Goal: Task Accomplishment & Management: Complete application form

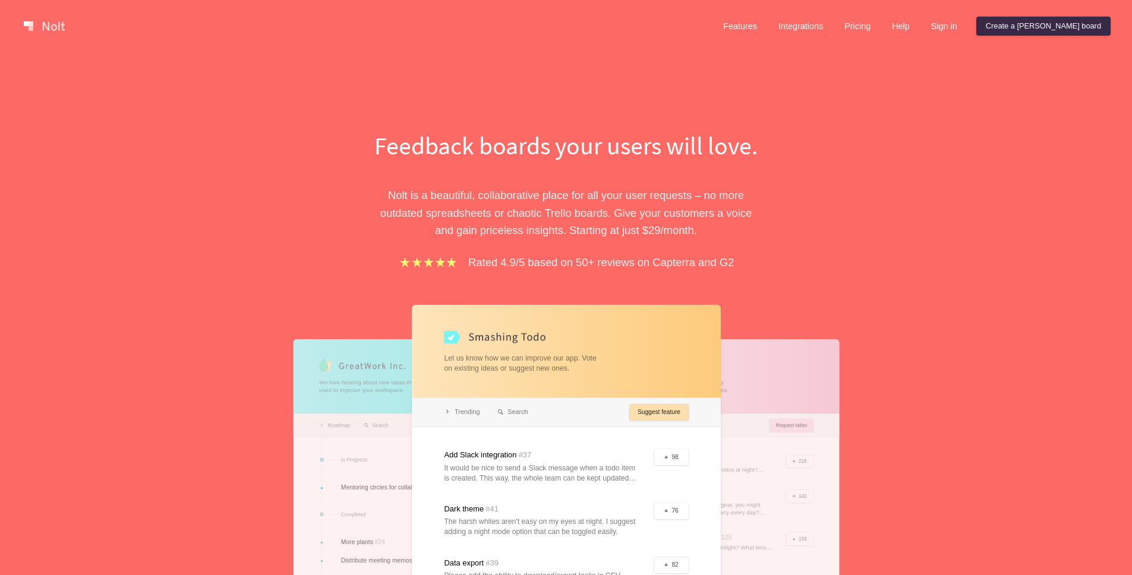
click at [908, 76] on div "Feedback boards your users will love. [PERSON_NAME] is a beautiful, collaborati…" at bounding box center [566, 397] width 1132 height 691
click at [1069, 12] on div "Features Integrations Pricing Help Sign in Create a [PERSON_NAME] board Menu" at bounding box center [566, 26] width 1132 height 52
click at [1065, 18] on link "Create a [PERSON_NAME] board" at bounding box center [1043, 26] width 134 height 19
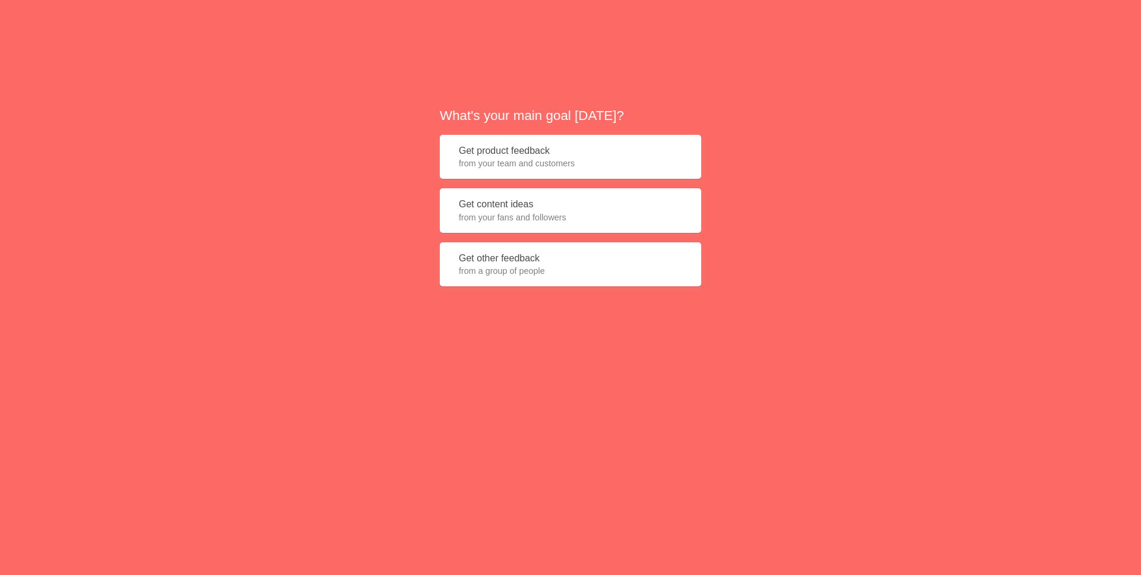
click at [644, 157] on span "from your team and customers" at bounding box center [570, 163] width 223 height 12
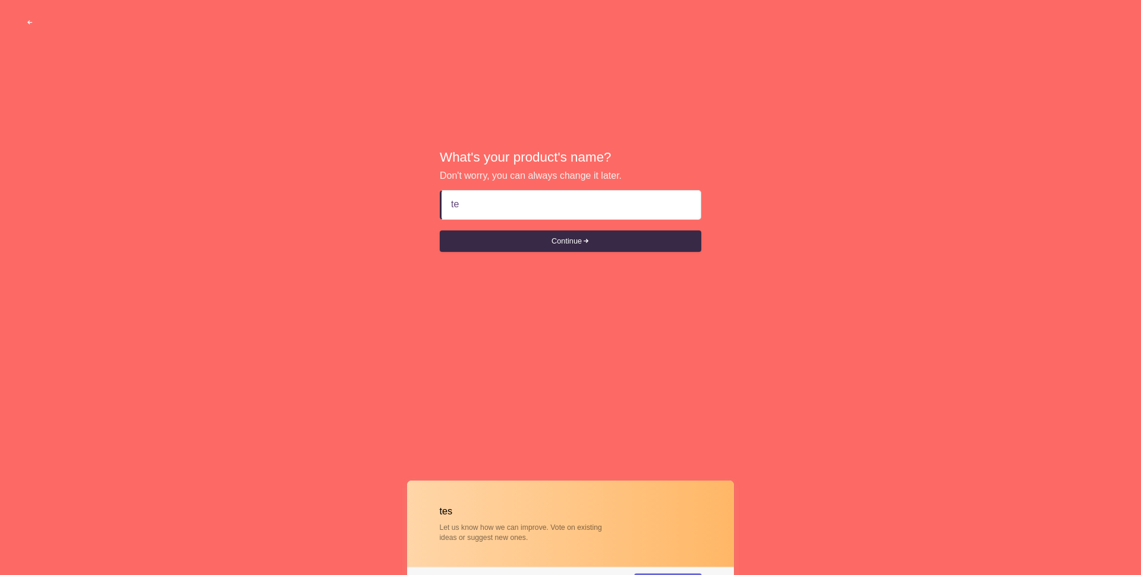
type input "t"
click at [641, 248] on button "Continue" at bounding box center [570, 241] width 261 height 21
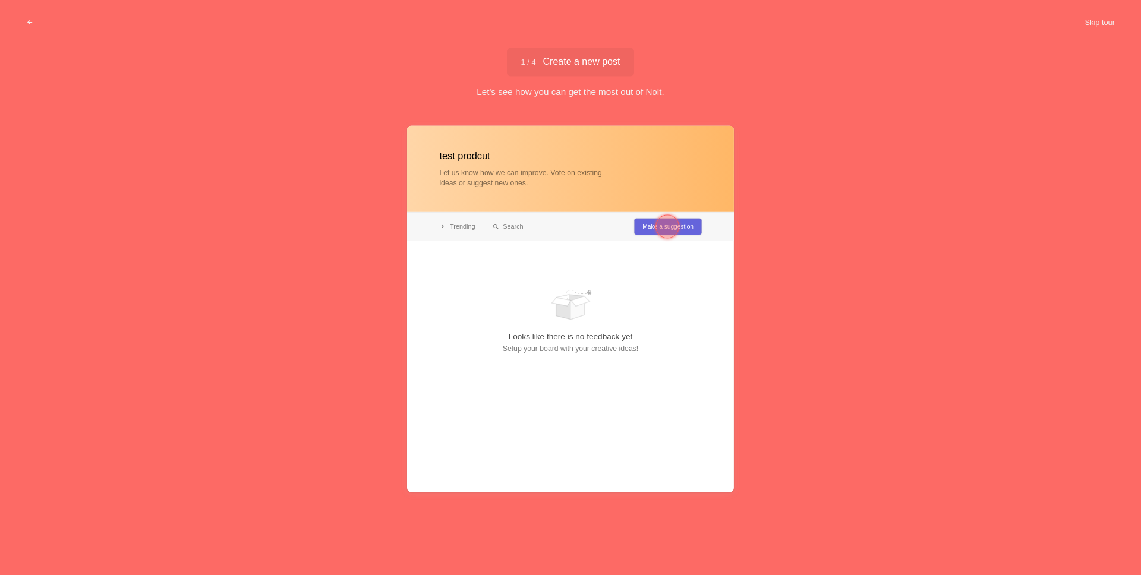
type input "test prodcut"
click at [668, 226] on div at bounding box center [668, 227] width 24 height 24
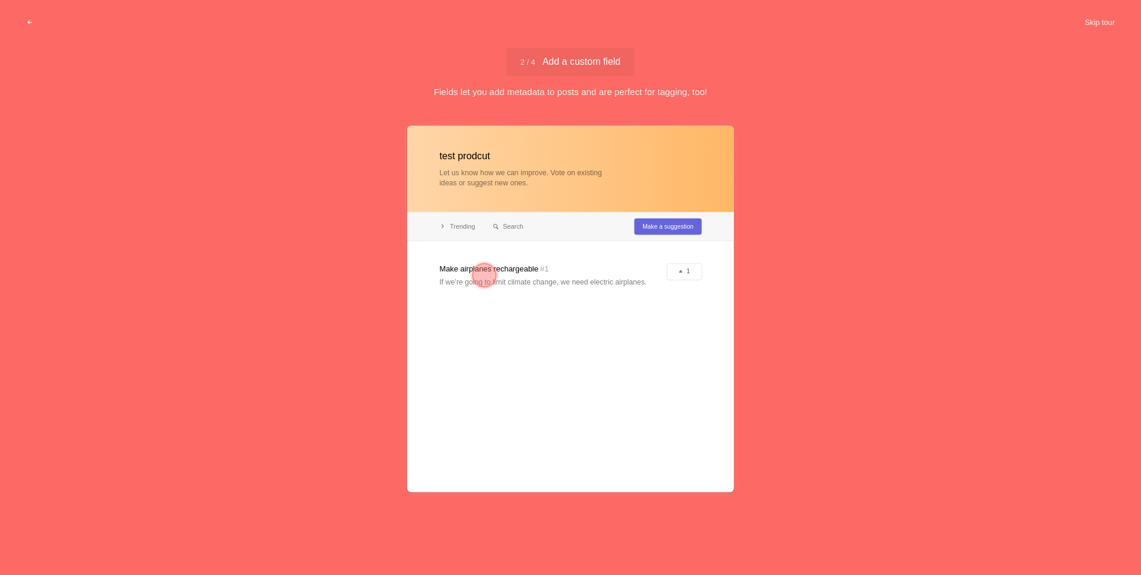
click at [491, 276] on div at bounding box center [484, 275] width 24 height 24
click at [488, 276] on div at bounding box center [484, 275] width 24 height 24
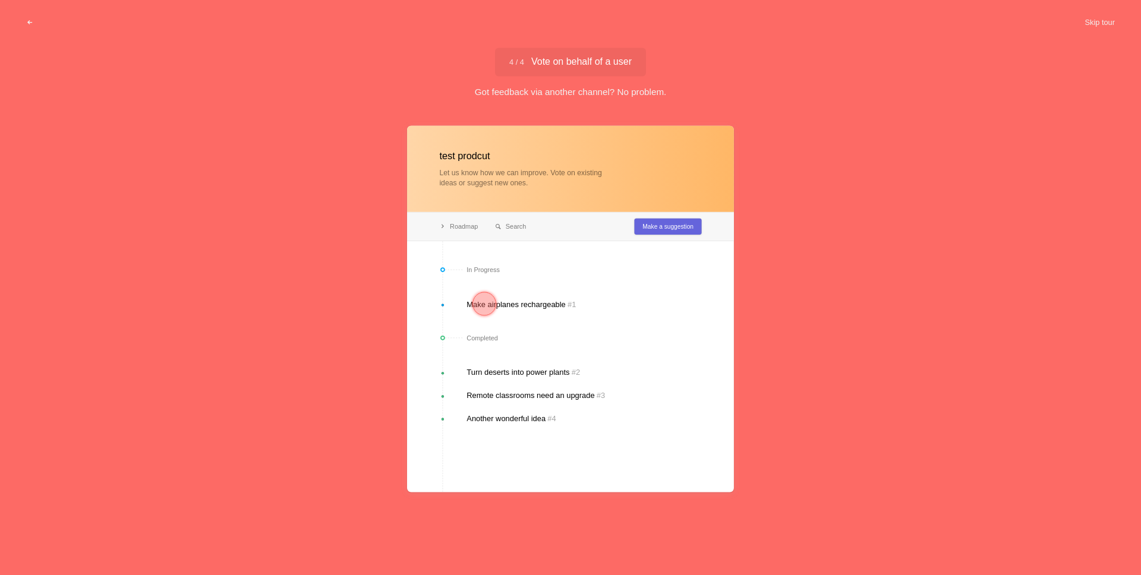
click at [527, 301] on div at bounding box center [570, 308] width 327 height 367
drag, startPoint x: 482, startPoint y: 298, endPoint x: 493, endPoint y: 301, distance: 11.5
click at [482, 298] on div at bounding box center [484, 304] width 24 height 24
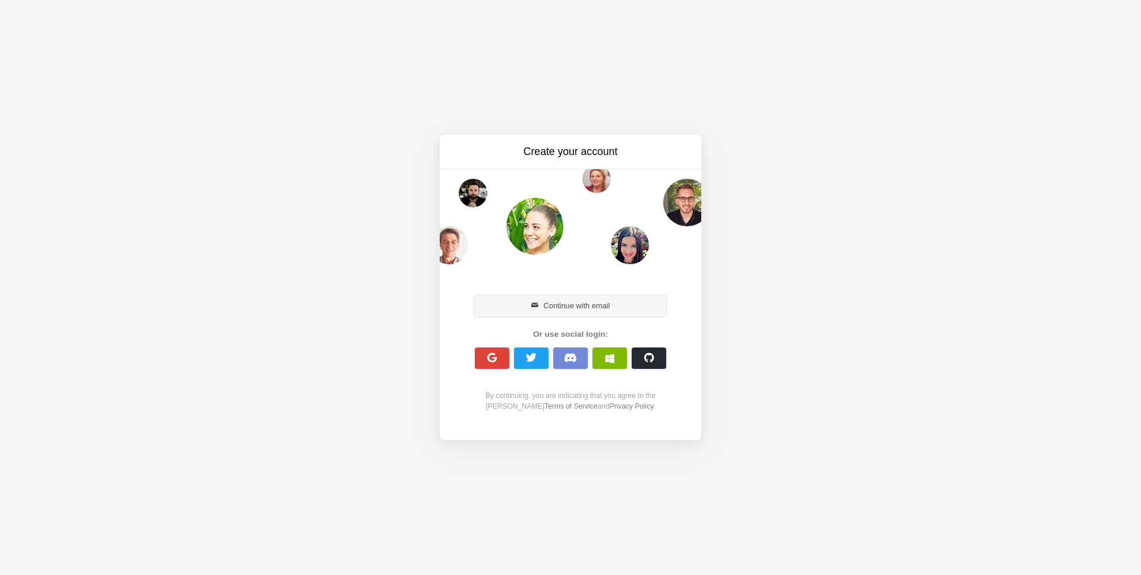
click at [568, 316] on button "Continue with email" at bounding box center [570, 305] width 191 height 21
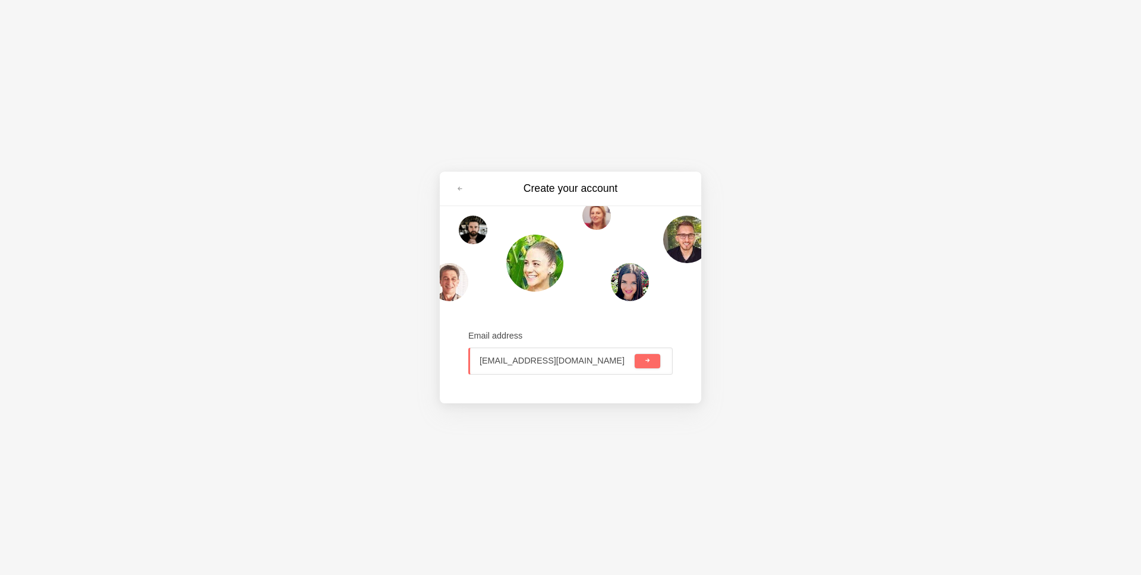
type input "[EMAIL_ADDRESS][DOMAIN_NAME]"
click at [635, 354] on button "submit" at bounding box center [648, 361] width 26 height 14
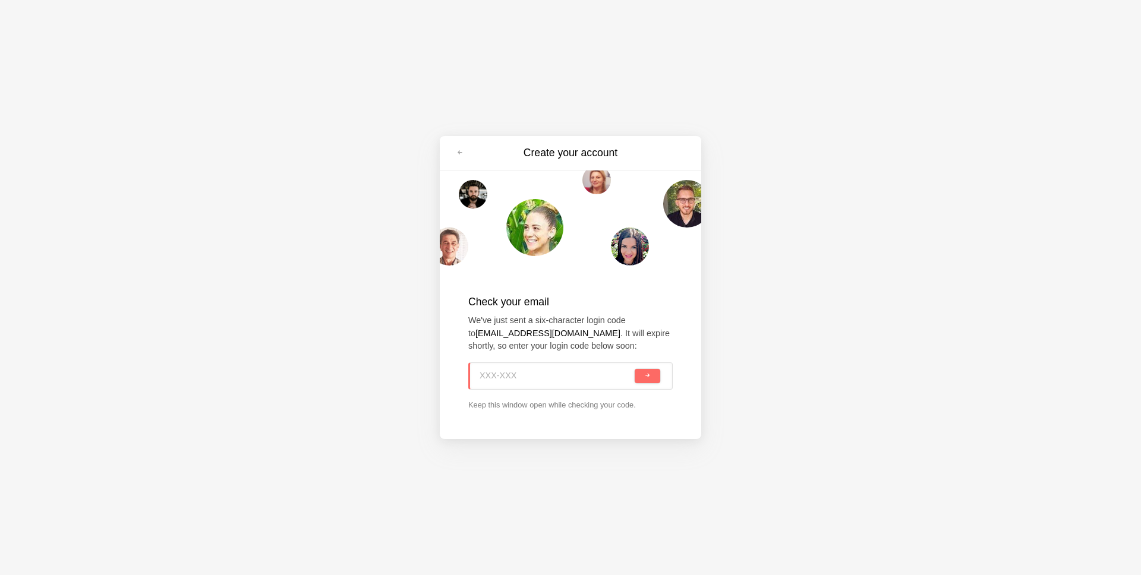
paste input "SVE-AUR"
type input "SVE-AUR"
click at [647, 377] on span "submit" at bounding box center [647, 376] width 7 height 7
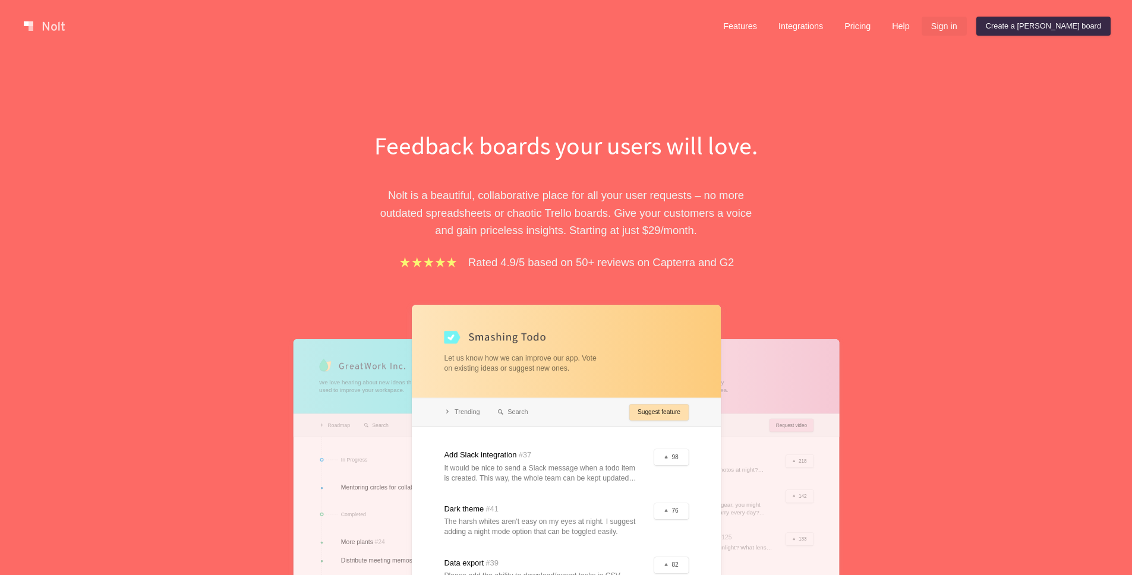
click at [967, 27] on link "Sign in" at bounding box center [944, 26] width 45 height 19
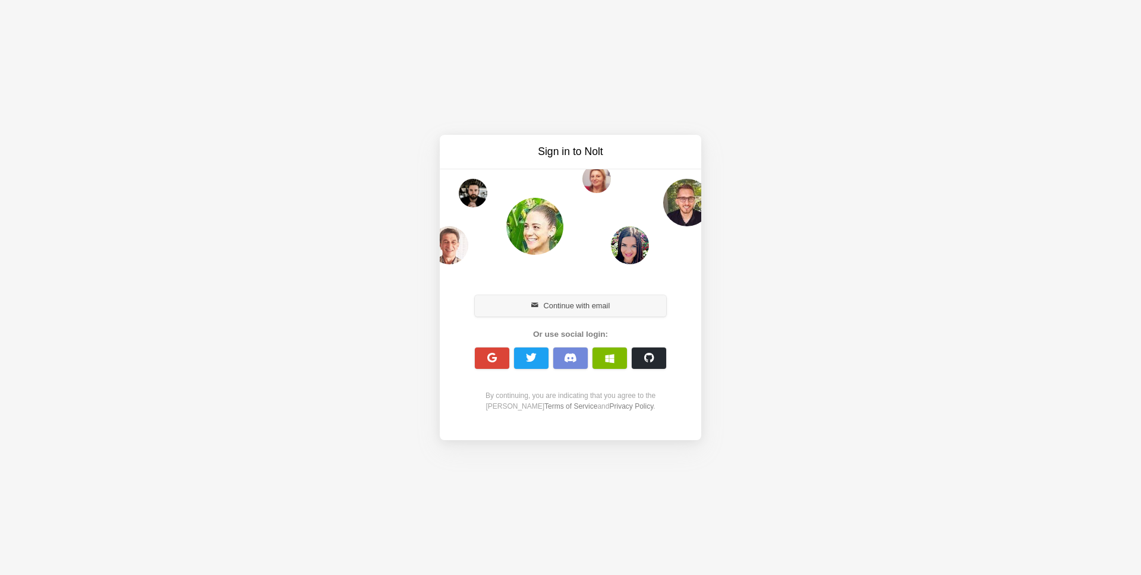
click at [563, 307] on button "Continue with email" at bounding box center [570, 305] width 191 height 21
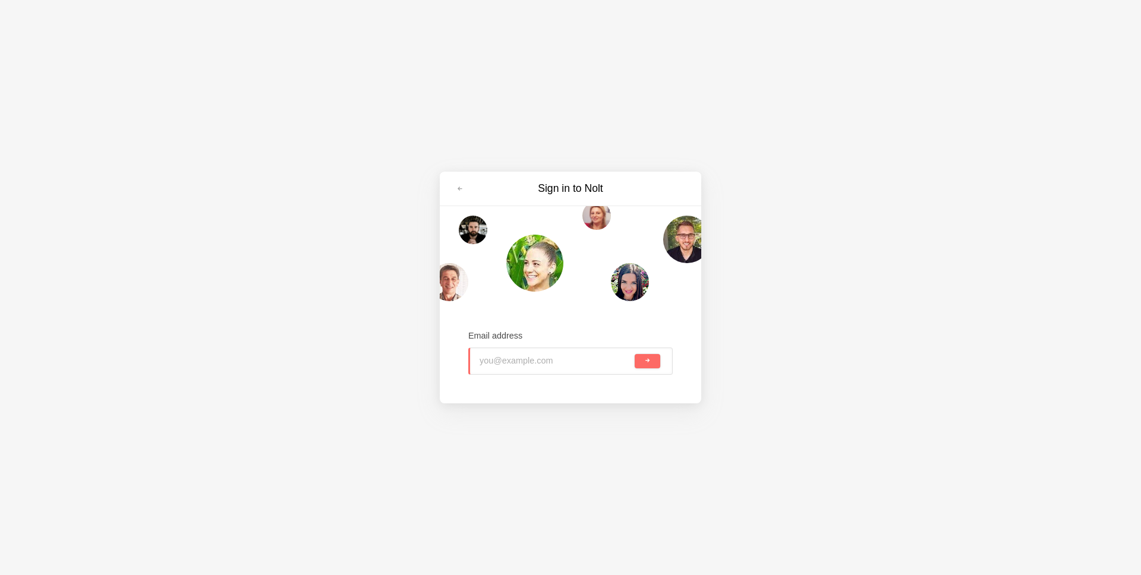
click at [503, 367] on input "email" at bounding box center [556, 361] width 153 height 26
click at [547, 369] on input "email" at bounding box center [556, 361] width 153 height 26
click at [534, 361] on input "email" at bounding box center [556, 361] width 153 height 26
type input "info@ezfox.ai"
click at [635, 354] on button "submit" at bounding box center [648, 361] width 26 height 14
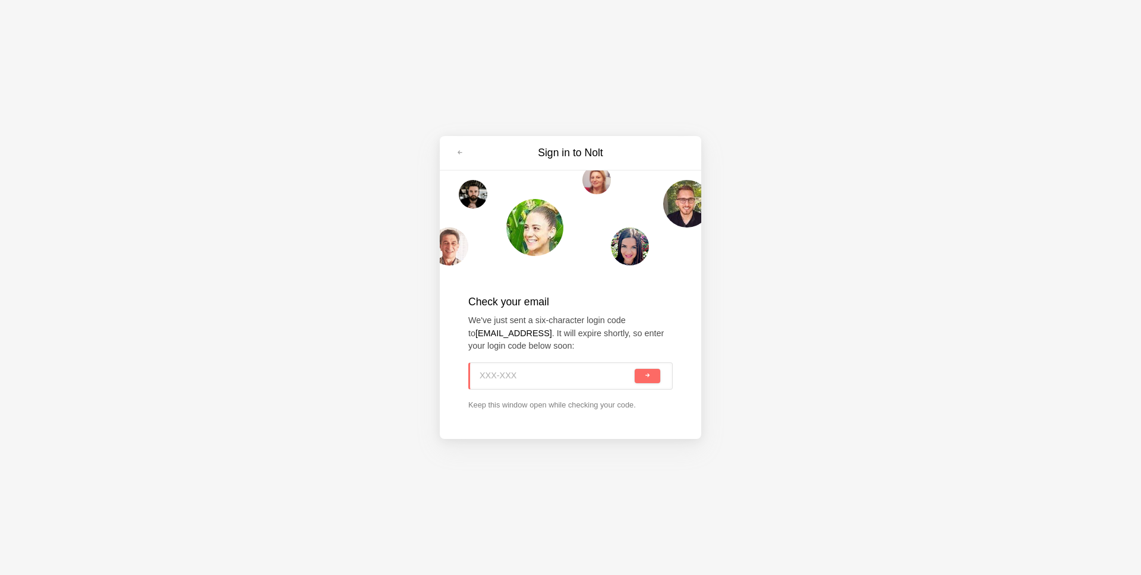
click at [543, 379] on input at bounding box center [556, 376] width 153 height 26
type input "v  -"
paste input "7PU-YLY"
type input "7PU-YLY"
click at [645, 378] on span "submit" at bounding box center [647, 376] width 7 height 7
